Goal: Find specific page/section: Find specific page/section

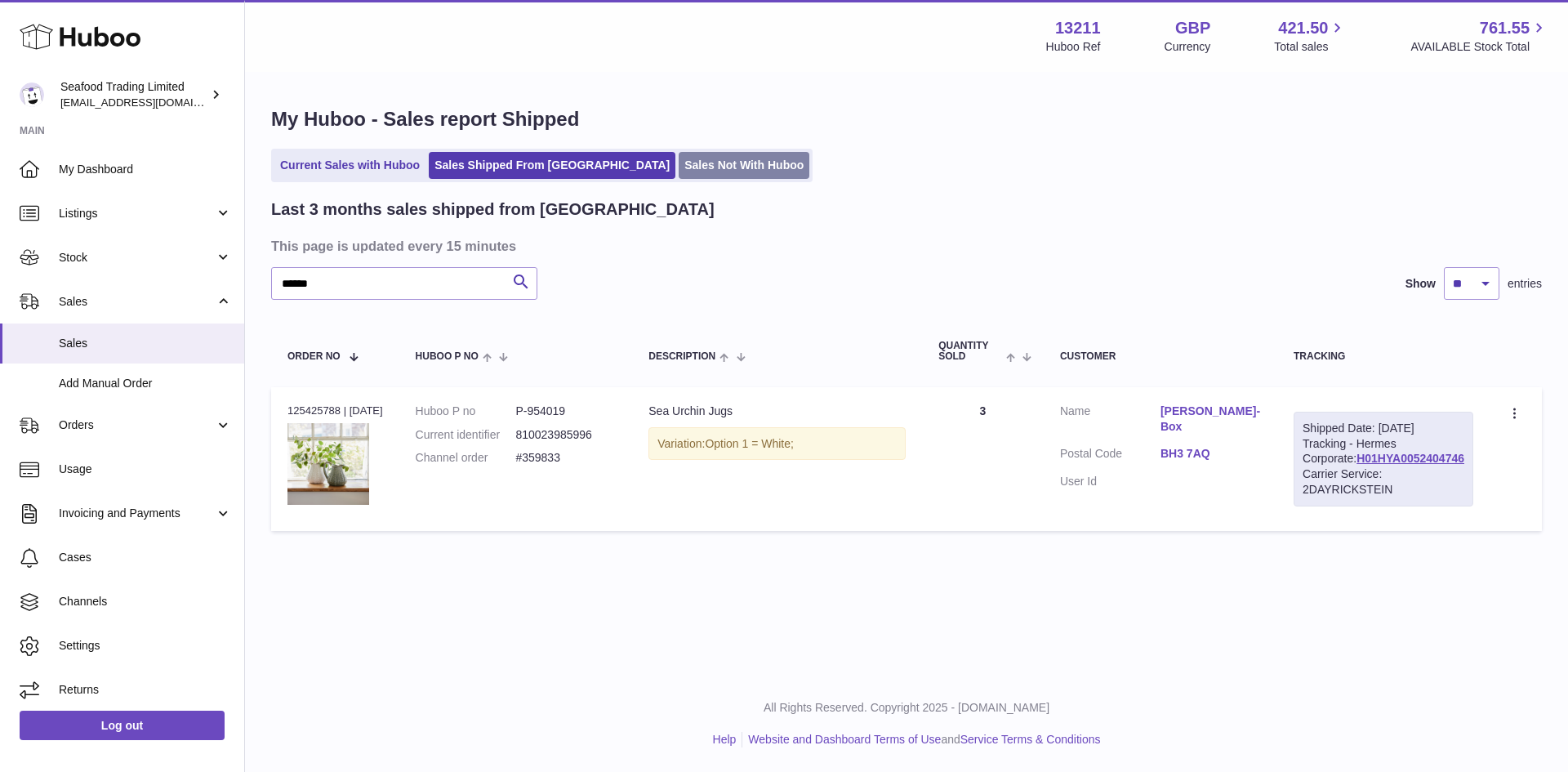
click at [678, 170] on link "Sales Not With Huboo" at bounding box center [744, 166] width 130 height 27
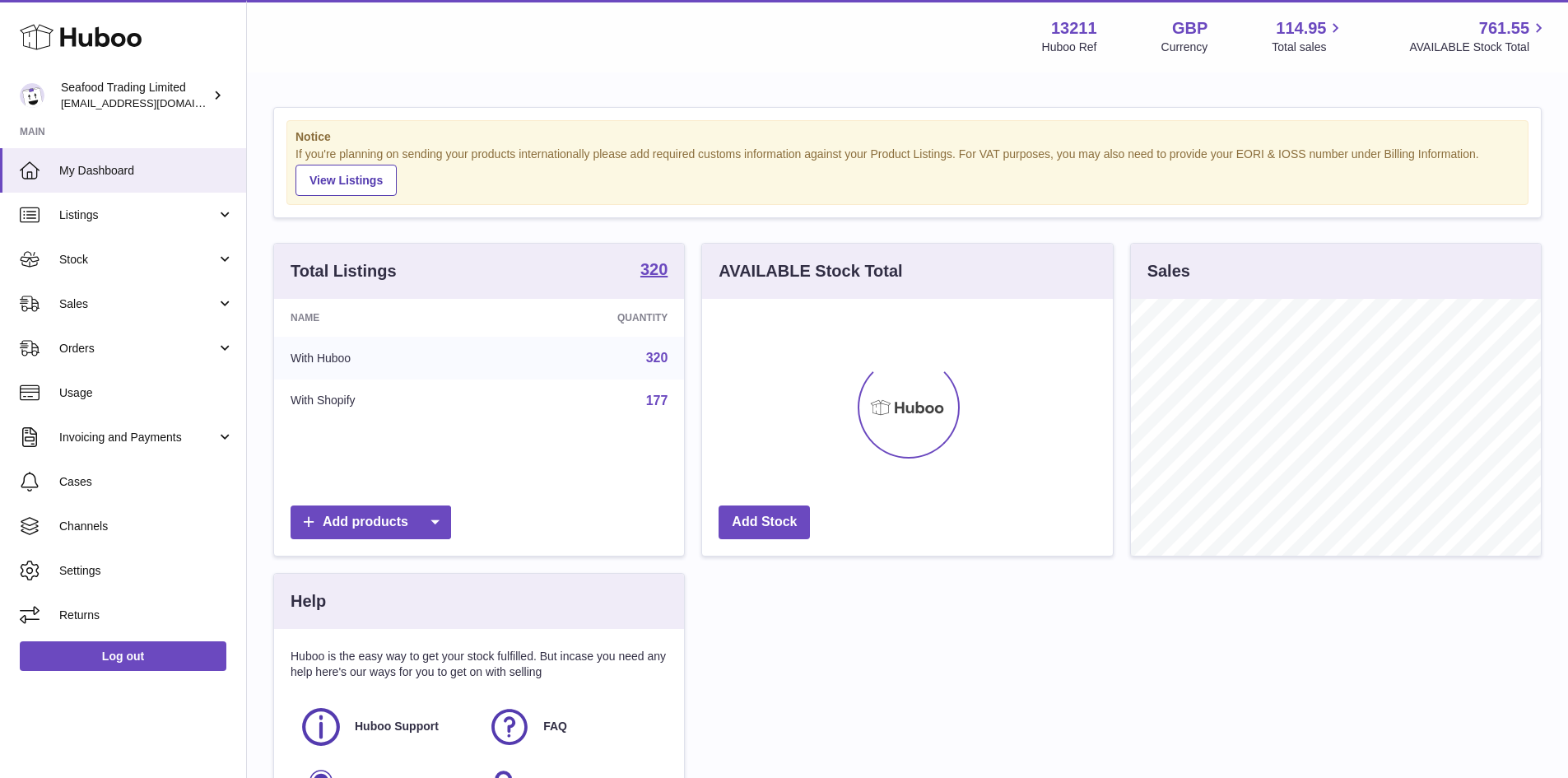
scroll to position [257, 411]
click at [107, 310] on span "Sales" at bounding box center [138, 303] width 157 height 16
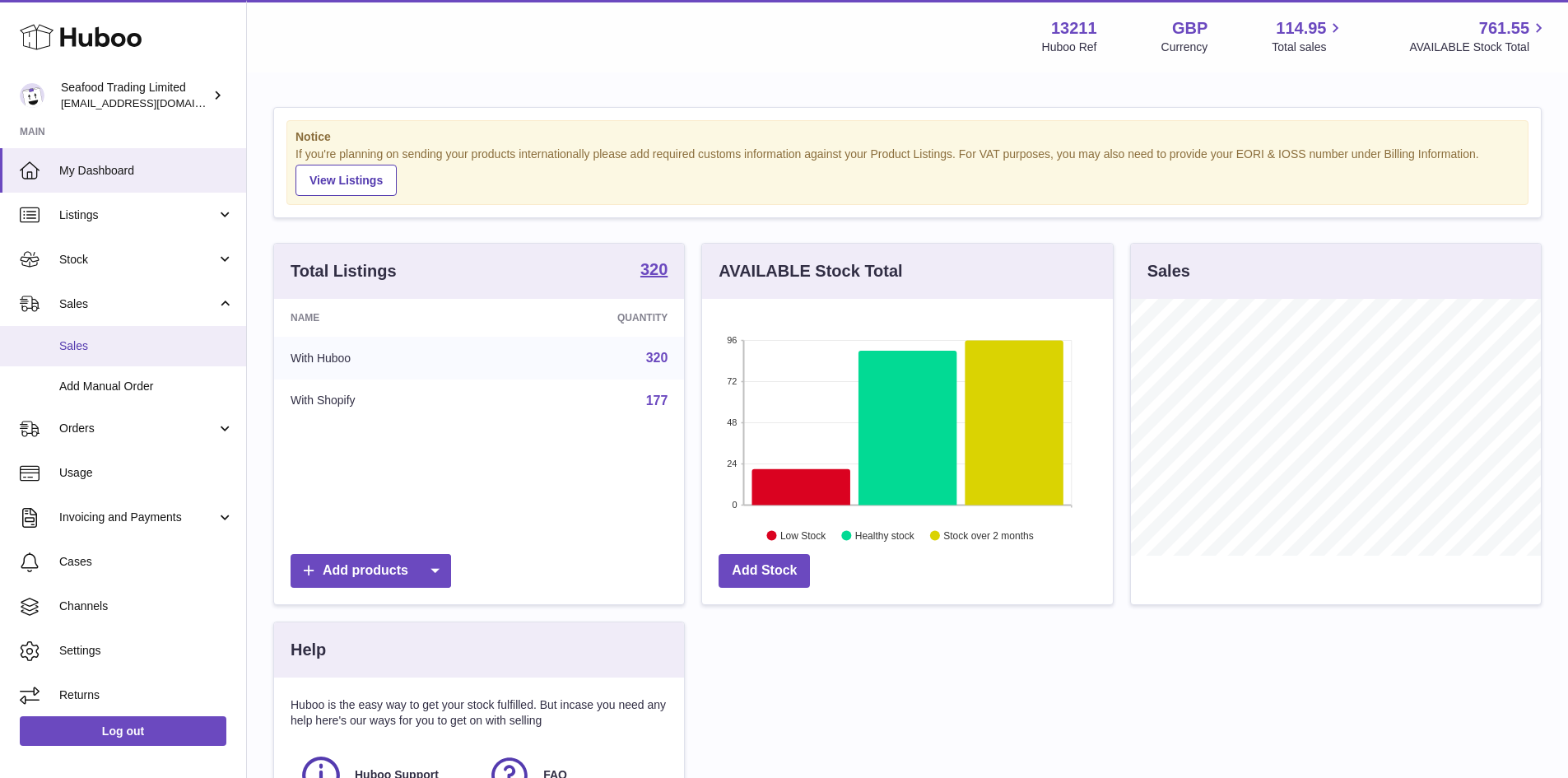
click at [92, 344] on span "Sales" at bounding box center [146, 345] width 174 height 16
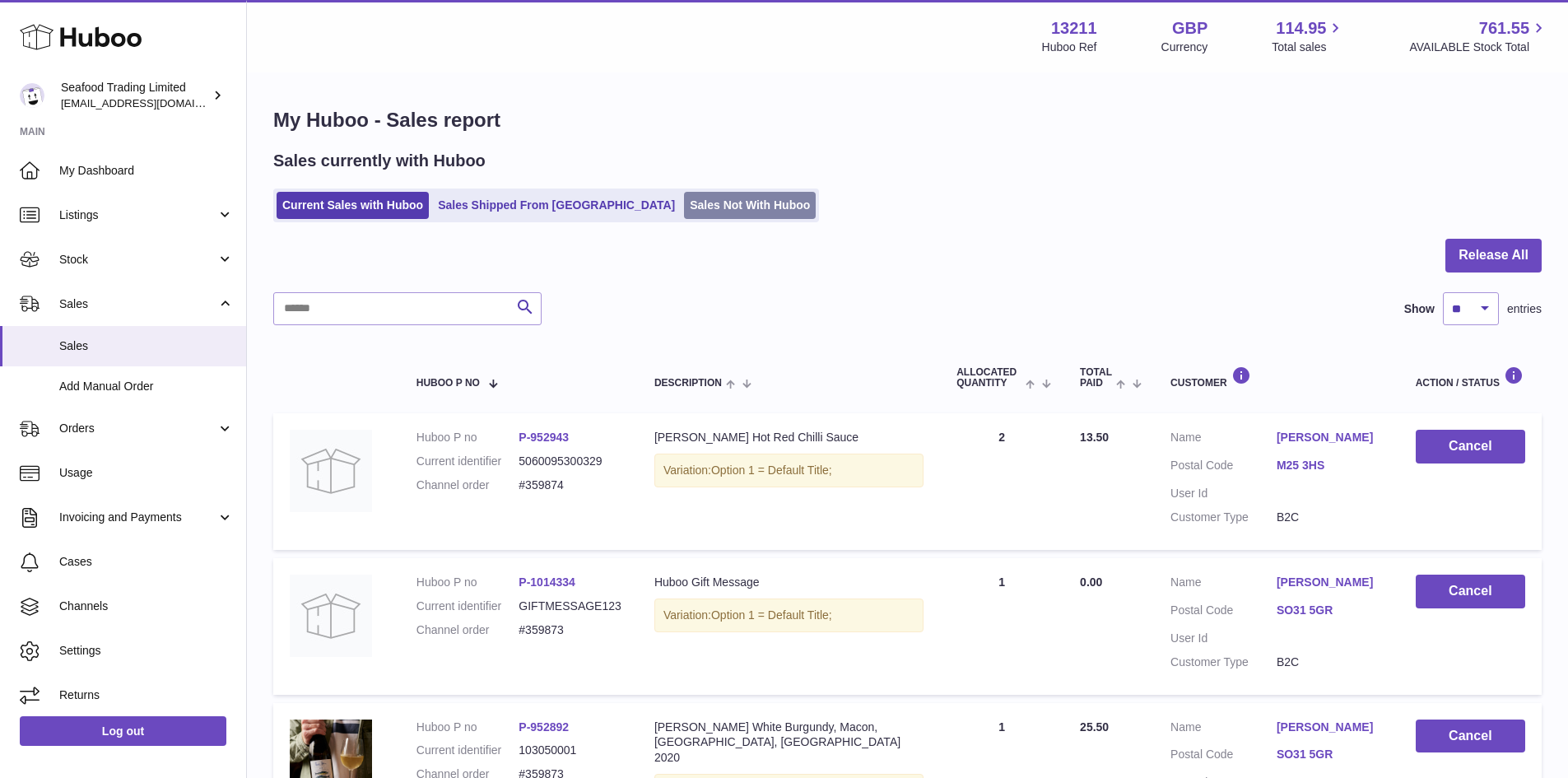
click at [684, 216] on link "Sales Not With Huboo" at bounding box center [750, 205] width 132 height 27
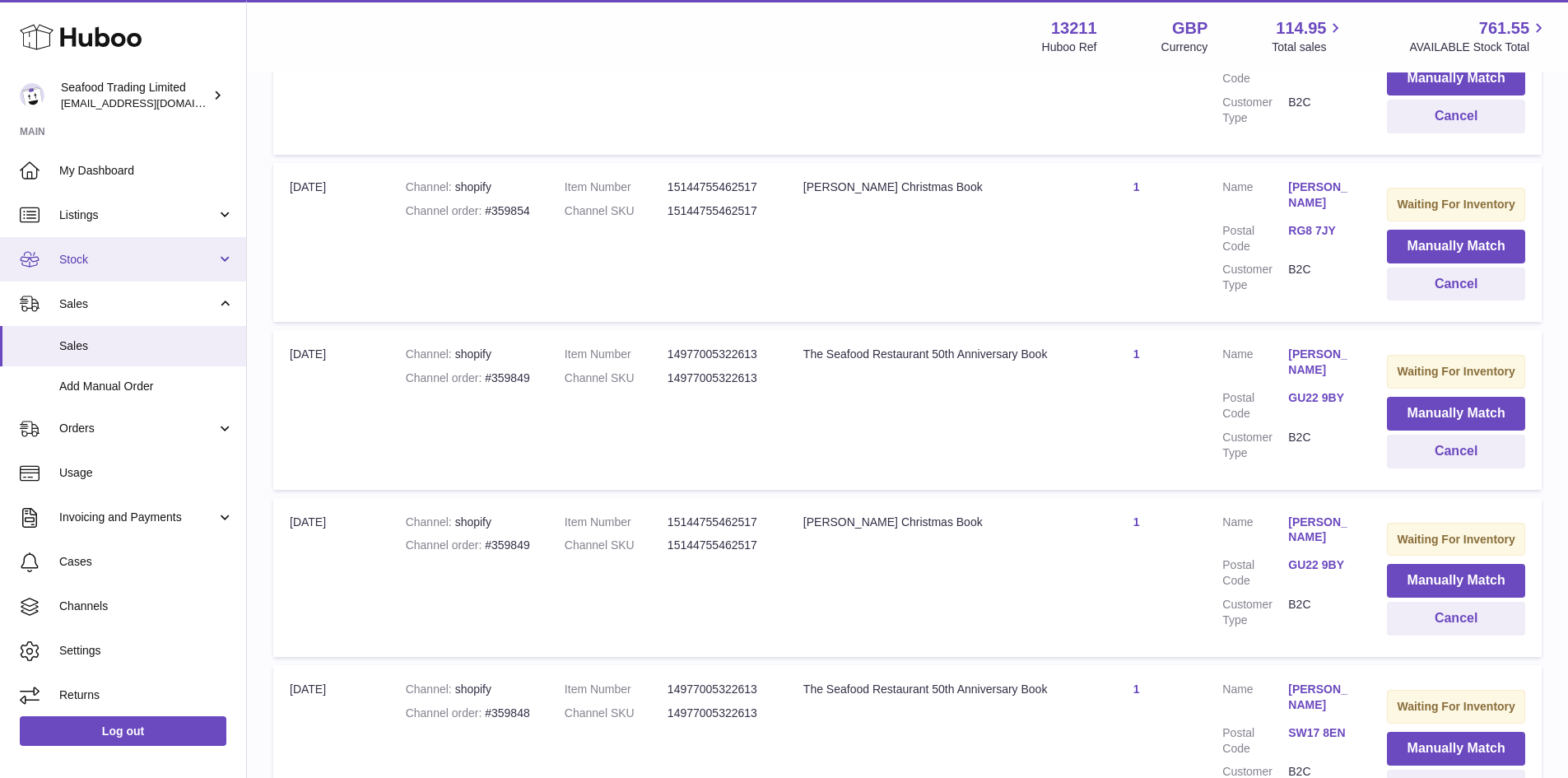
scroll to position [762, 0]
